Goal: Check status: Check status

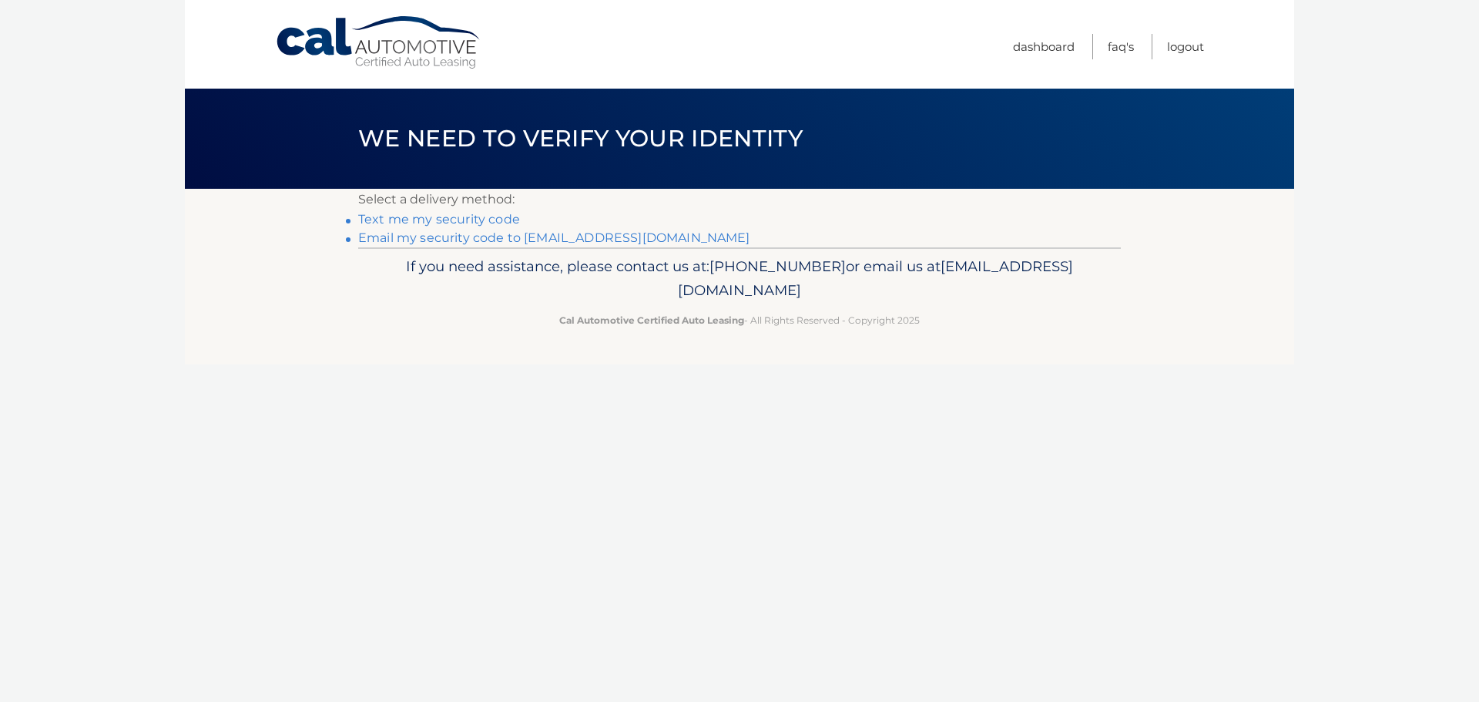
click at [462, 233] on link "Email my security code to m*********@calautomotive.com" at bounding box center [554, 237] width 392 height 15
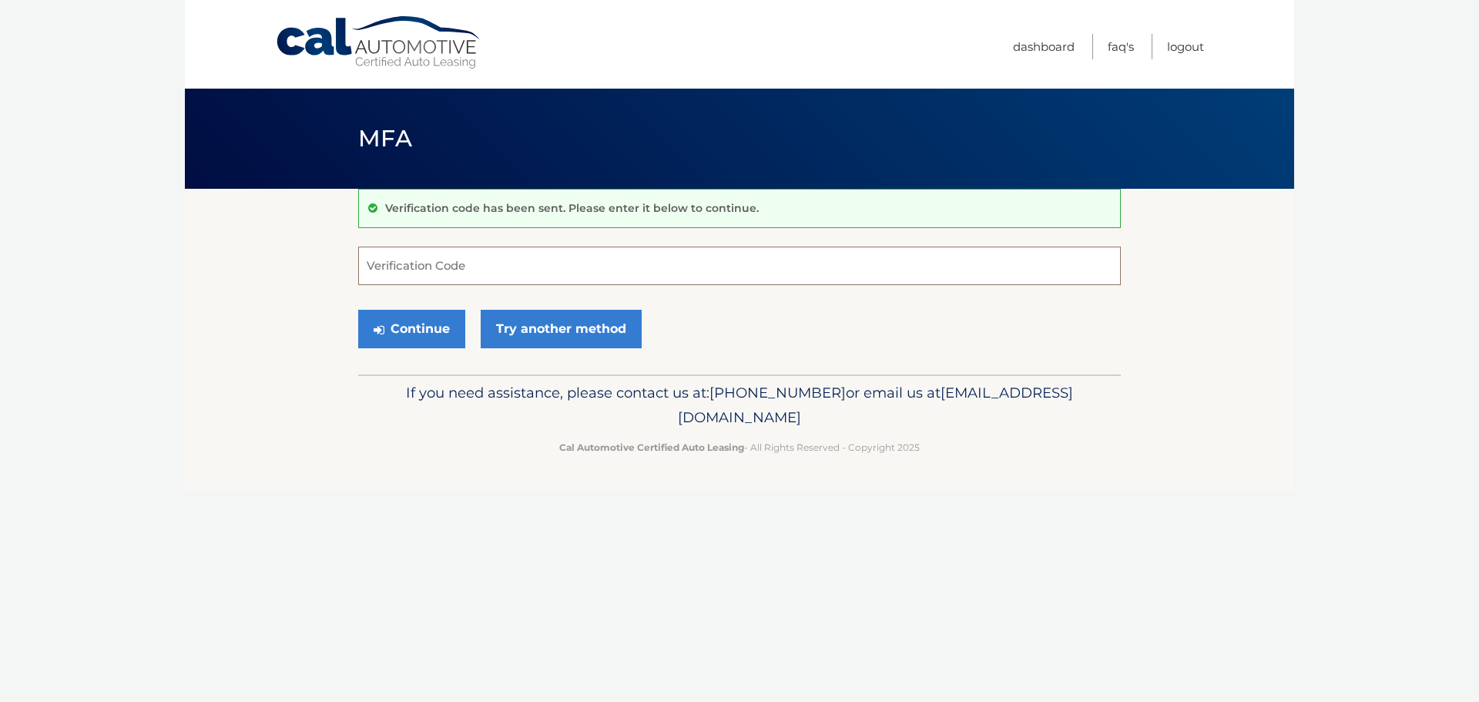
click at [389, 276] on input "Verification Code" at bounding box center [739, 265] width 763 height 39
type input "715379"
click at [424, 324] on button "Continue" at bounding box center [411, 329] width 107 height 39
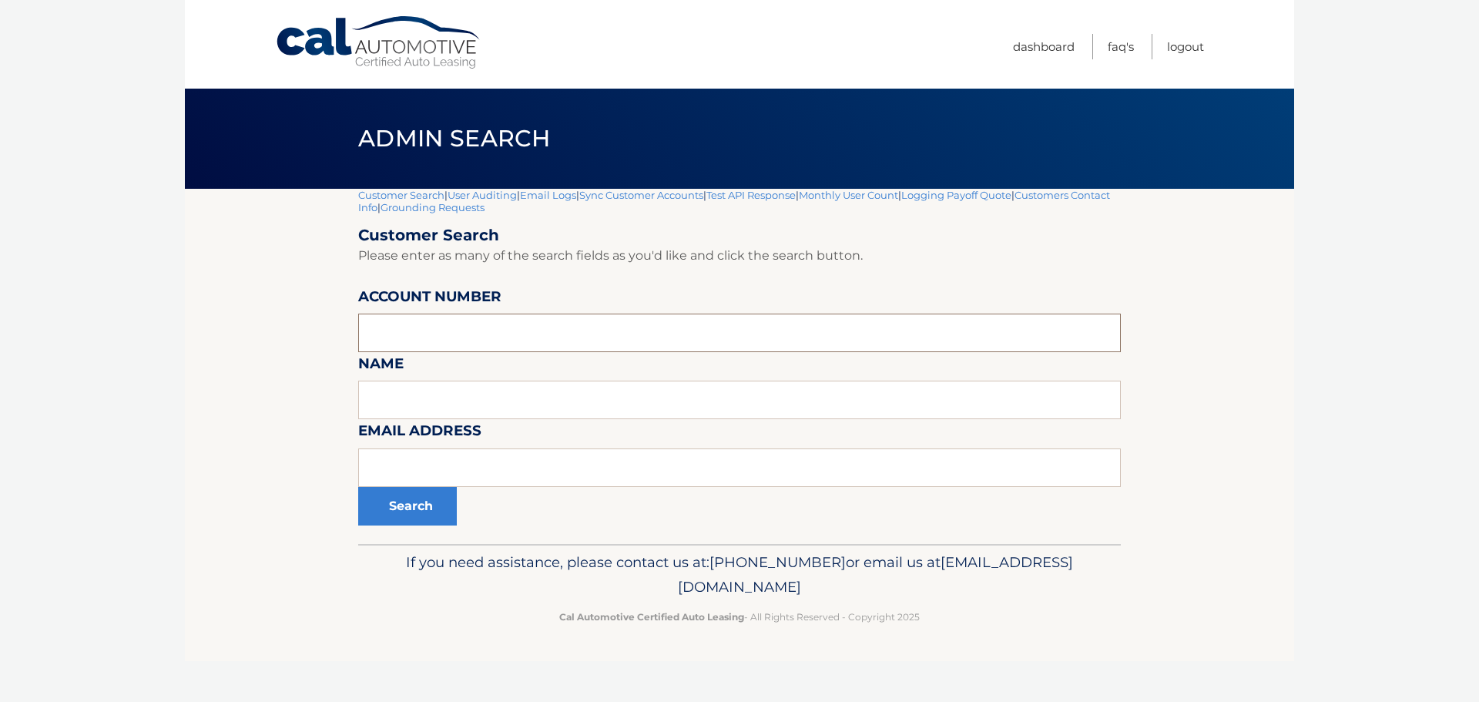
click at [420, 338] on input "text" at bounding box center [739, 332] width 763 height 39
type input "44456021366"
click at [413, 512] on button "Search" at bounding box center [407, 506] width 99 height 39
